Goal: Task Accomplishment & Management: Manage account settings

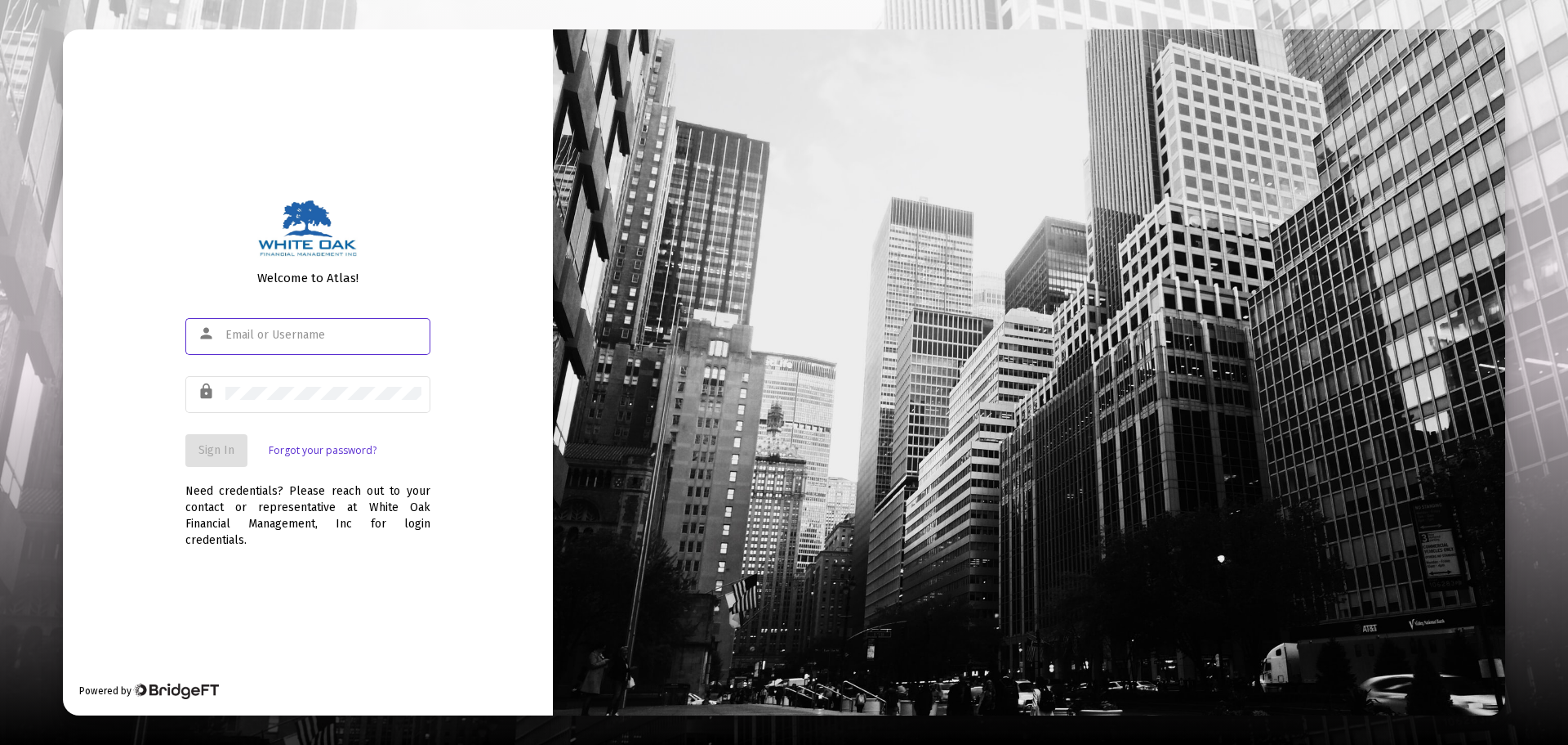
click at [337, 321] on div at bounding box center [323, 335] width 196 height 40
click at [337, 334] on input "text" at bounding box center [323, 335] width 196 height 13
type input "[PERSON_NAME][EMAIL_ADDRESS][DOMAIN_NAME]"
click at [237, 450] on button "Sign In" at bounding box center [216, 451] width 62 height 32
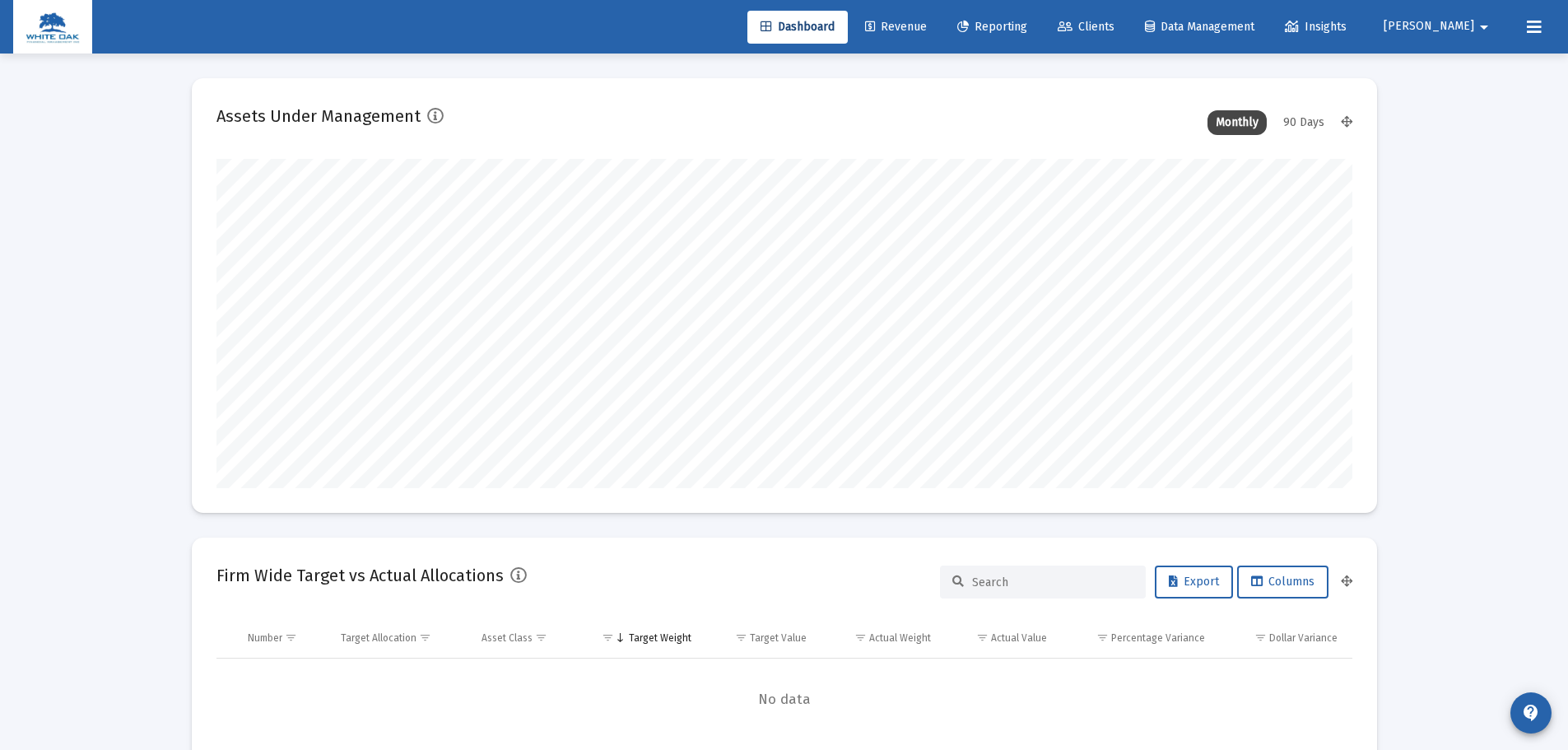
scroll to position [329, 612]
type input "[DATE]"
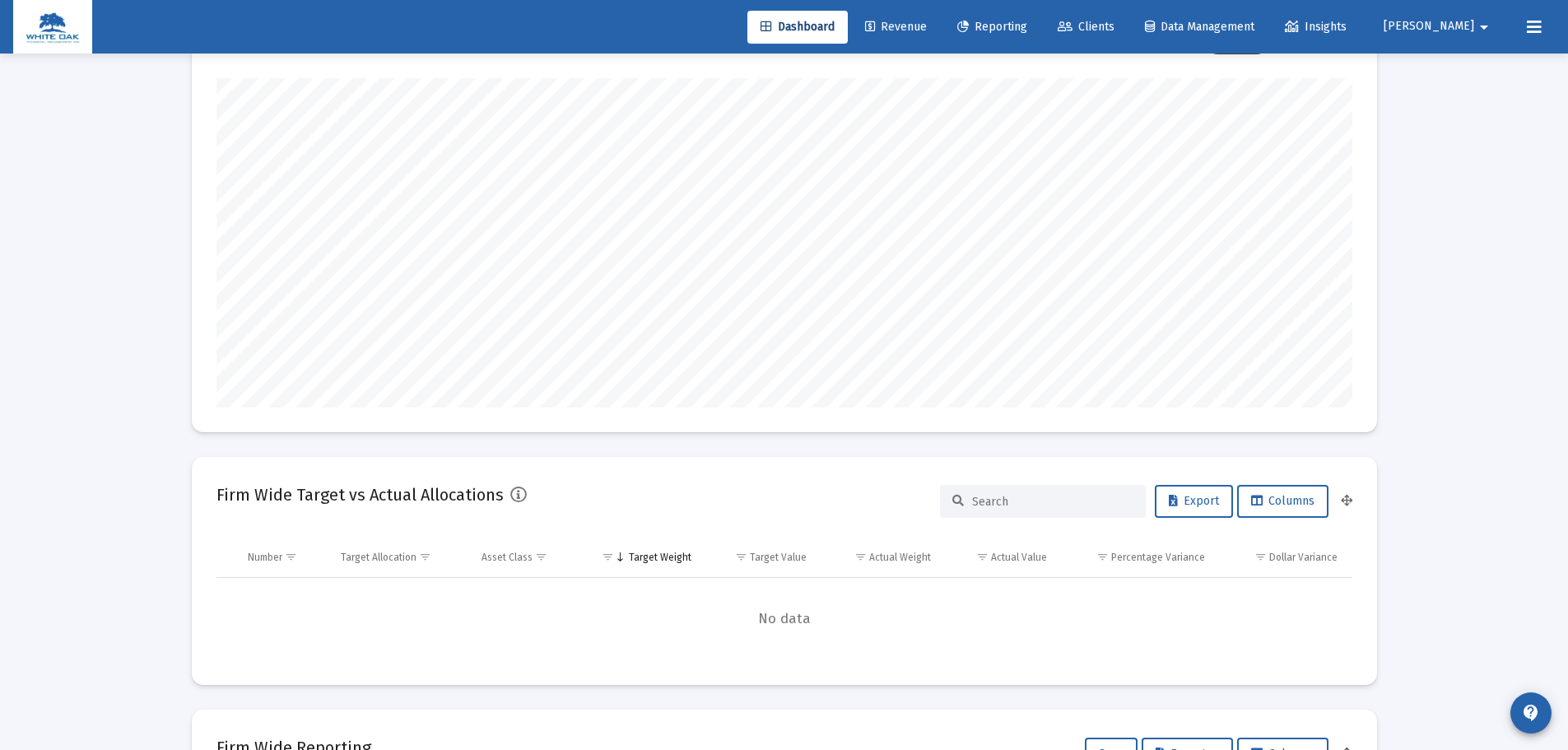
scroll to position [0, 0]
